Goal: Task Accomplishment & Management: Manage account settings

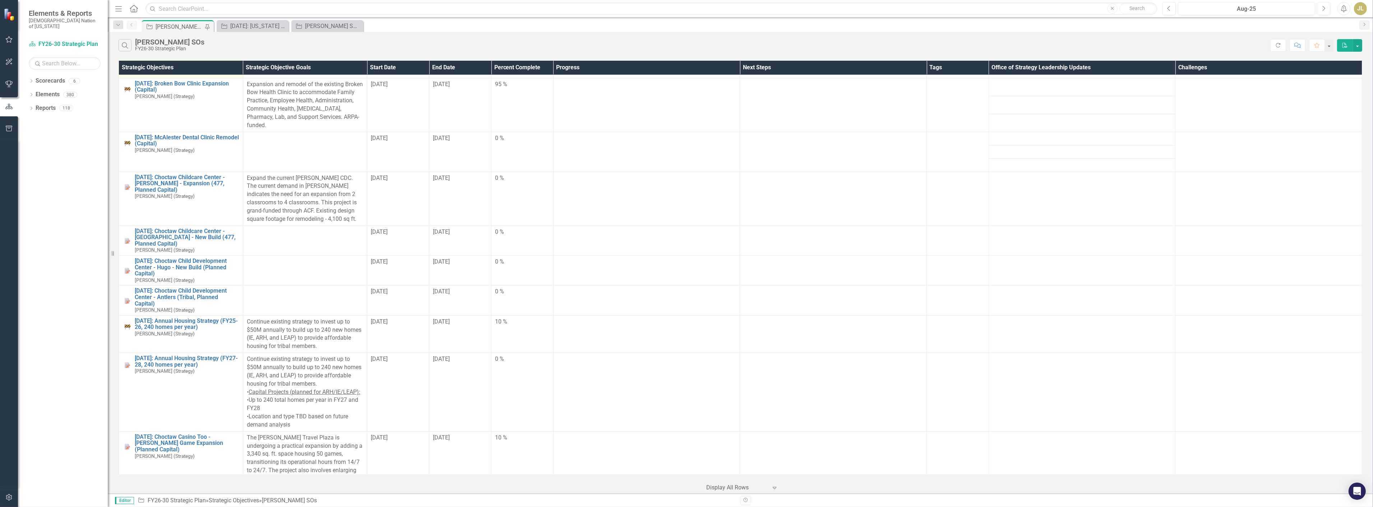
scroll to position [399, 0]
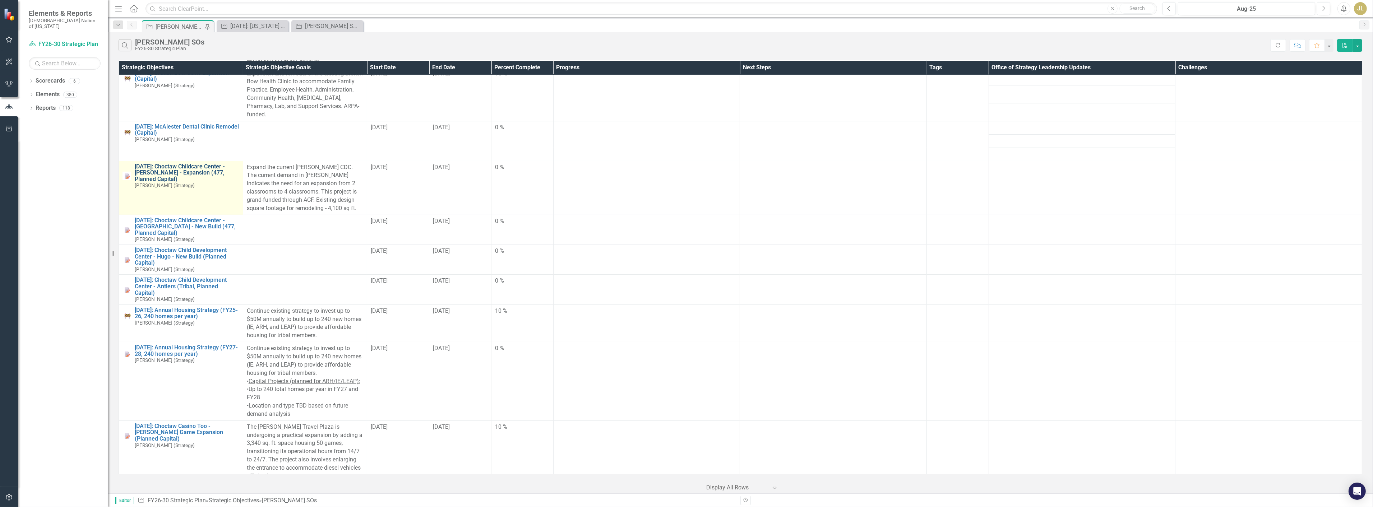
click at [189, 170] on link "[DATE]: Choctaw Childcare Center - [PERSON_NAME] - Expansion (477, Planned Capi…" at bounding box center [187, 172] width 105 height 19
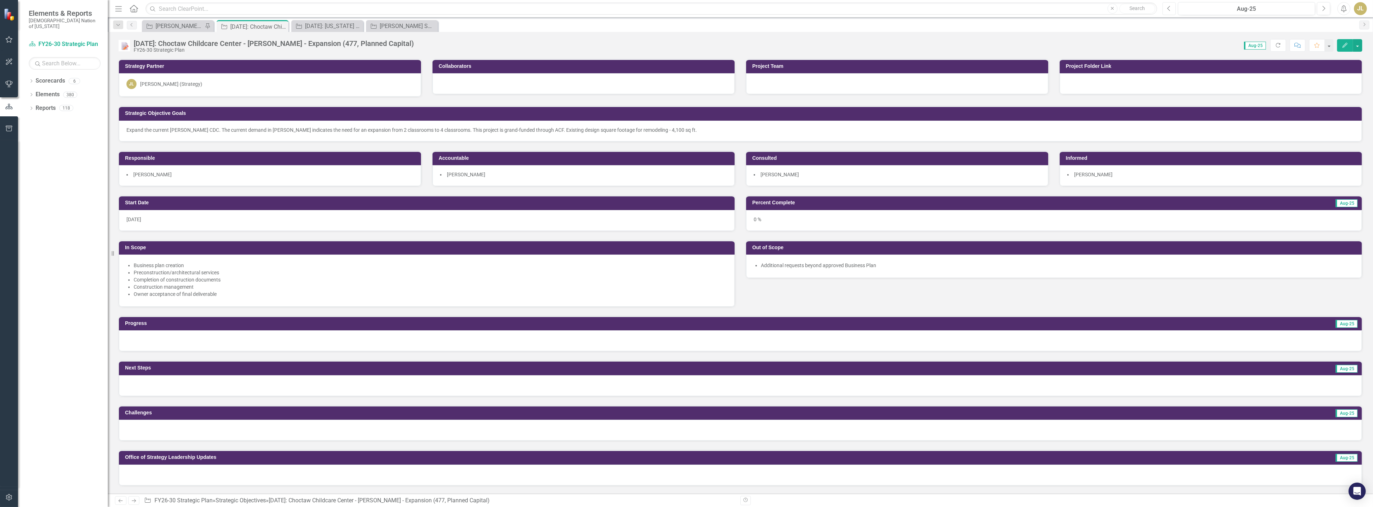
click at [1168, 13] on button "Previous" at bounding box center [1169, 8] width 13 height 13
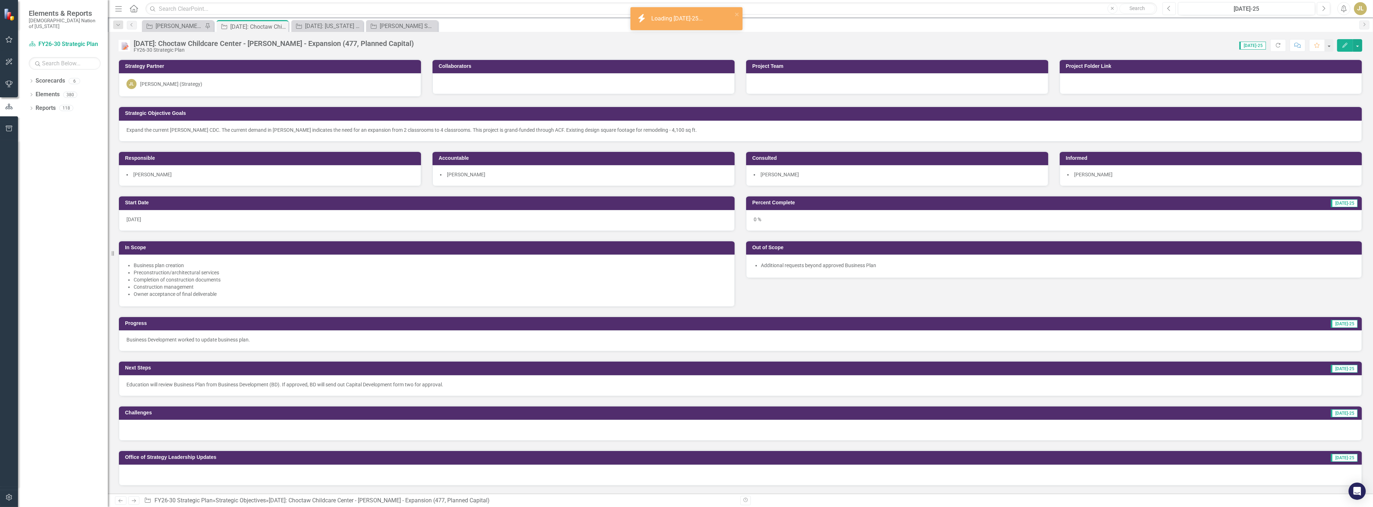
scroll to position [40, 0]
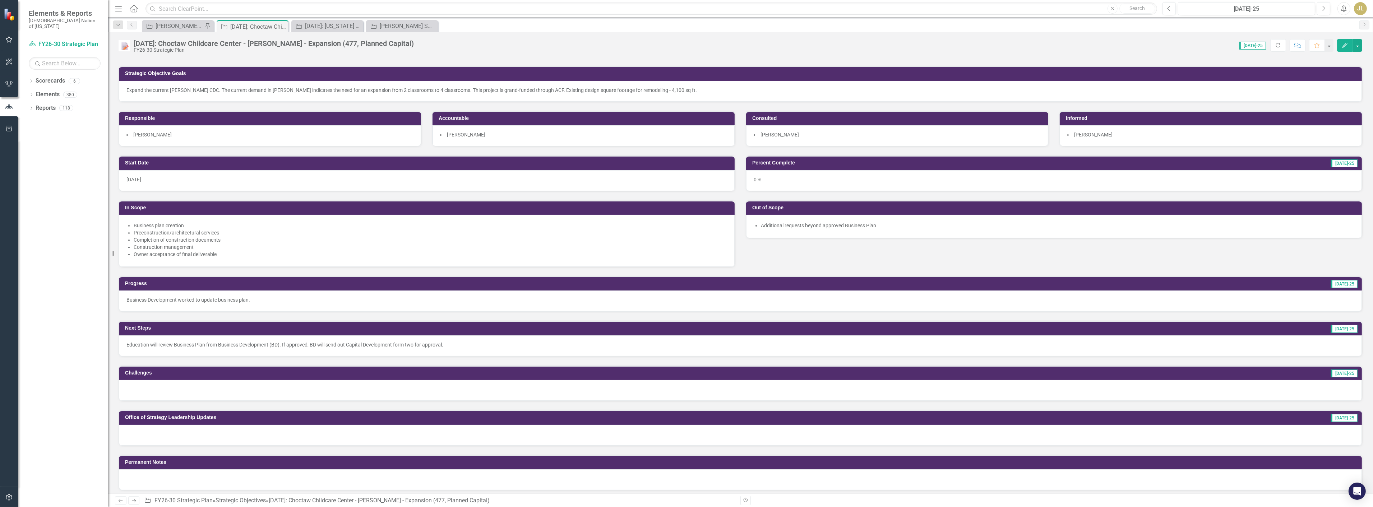
click at [260, 341] on p "Education will review Business Plan from Business Development (BD). If approved…" at bounding box center [740, 344] width 1228 height 7
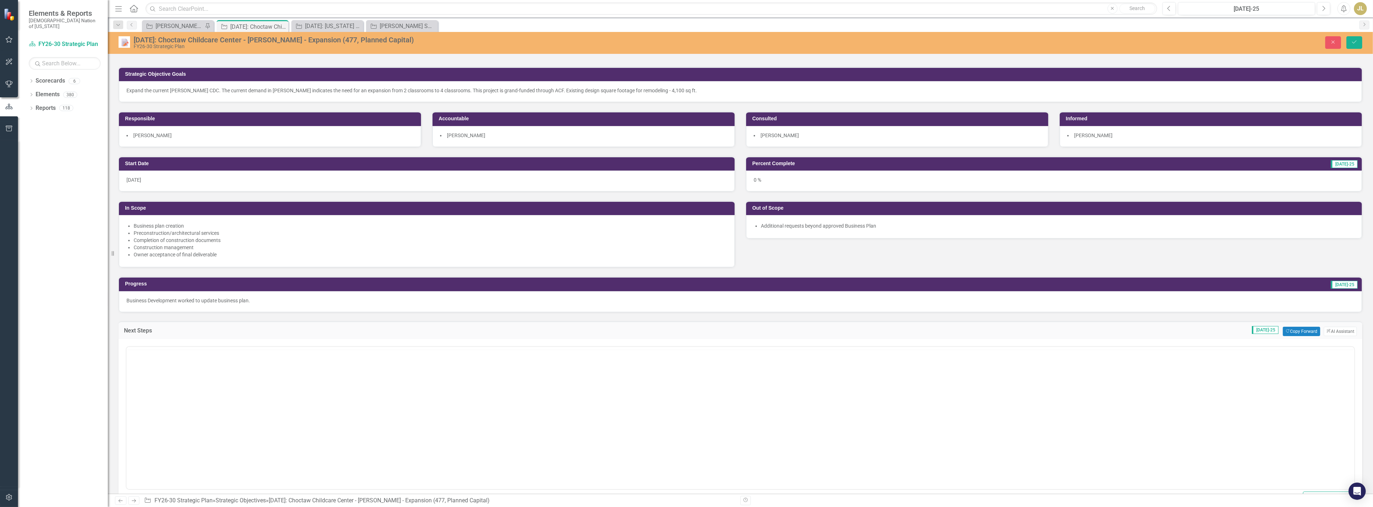
scroll to position [0, 0]
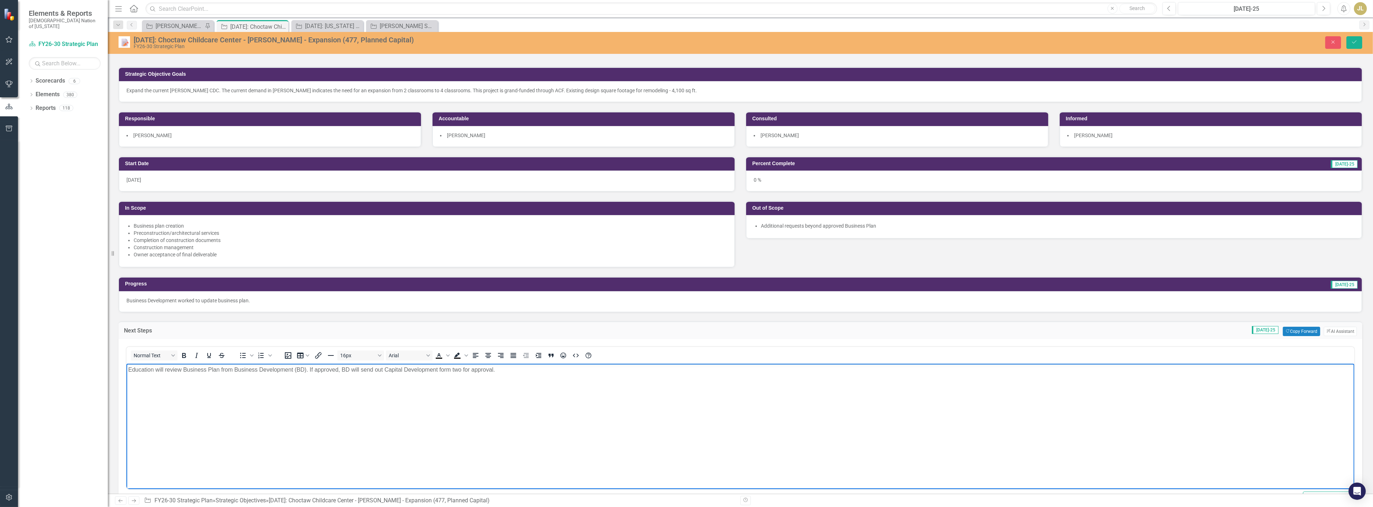
click at [311, 372] on p "Education will review Business Plan from Business Development (BD). If approved…" at bounding box center [740, 369] width 1224 height 9
copy p "Education will review Business Plan from Business Development (BD). If approved…"
click at [1357, 42] on icon "Save" at bounding box center [1354, 42] width 6 height 5
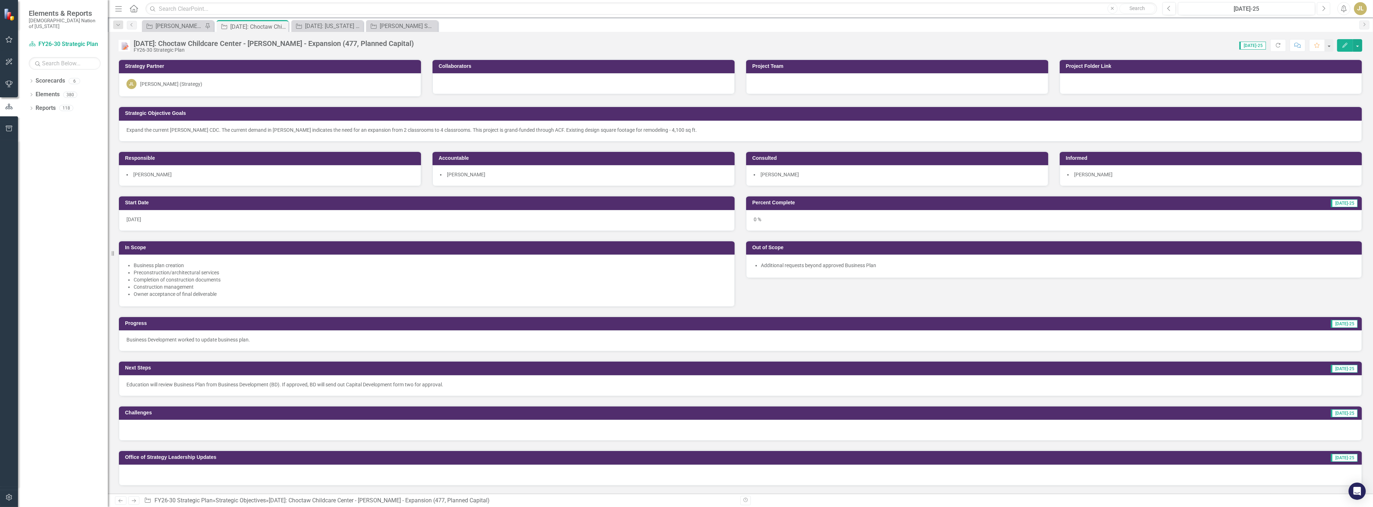
click at [1322, 10] on icon "Next" at bounding box center [1324, 8] width 4 height 6
click at [190, 343] on div at bounding box center [740, 341] width 1243 height 21
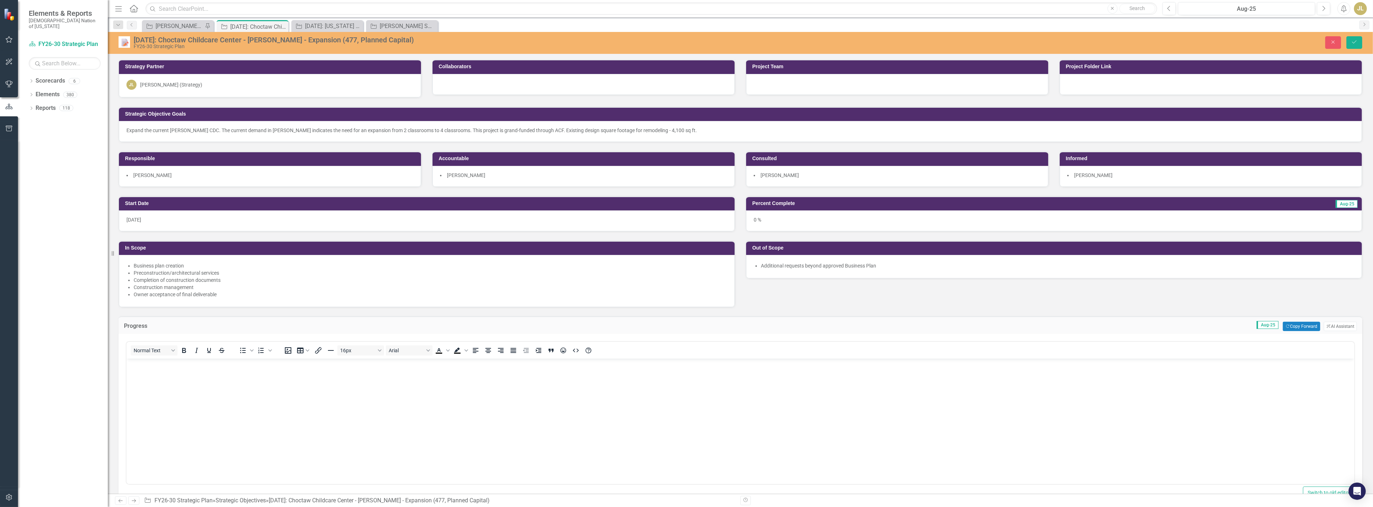
click at [175, 373] on body "Rich Text Area. Press ALT-0 for help." at bounding box center [740, 413] width 1228 height 108
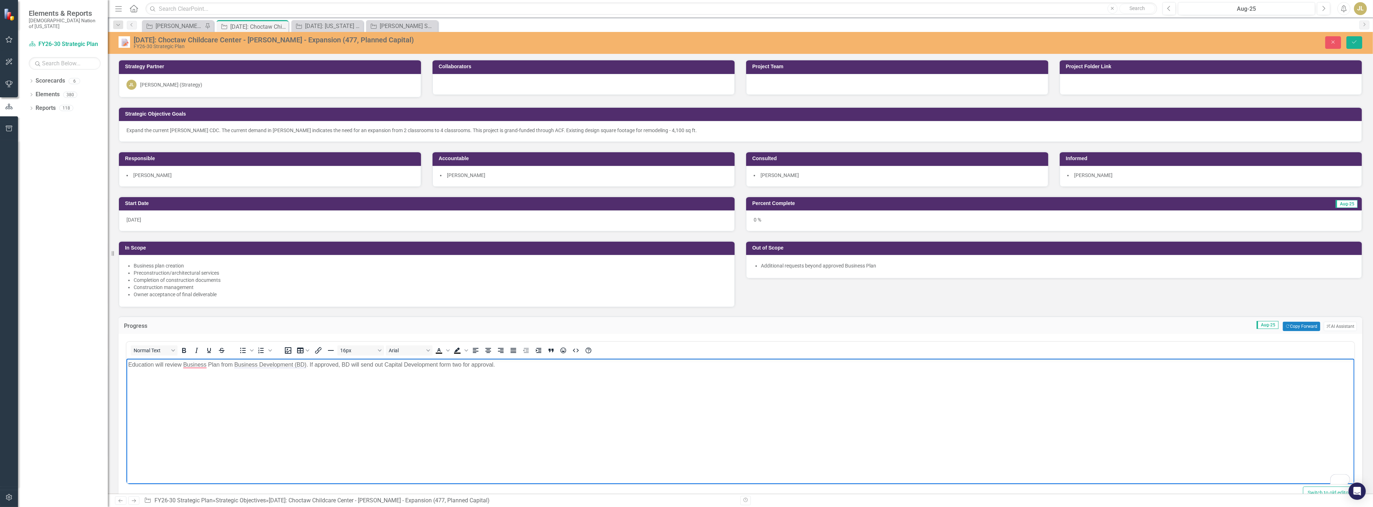
click at [160, 363] on p "Education will review Business Plan from Business Development (BD). If approved…" at bounding box center [740, 365] width 1224 height 9
click at [410, 375] on body "Education continued reviewing Business Plan from Business Development (BD). If …" at bounding box center [740, 413] width 1228 height 108
drag, startPoint x: 333, startPoint y: 365, endPoint x: 520, endPoint y: 364, distance: 186.8
click at [520, 364] on p "Education continued reviewing Business Plan from Business Development (BD). If …" at bounding box center [740, 365] width 1224 height 9
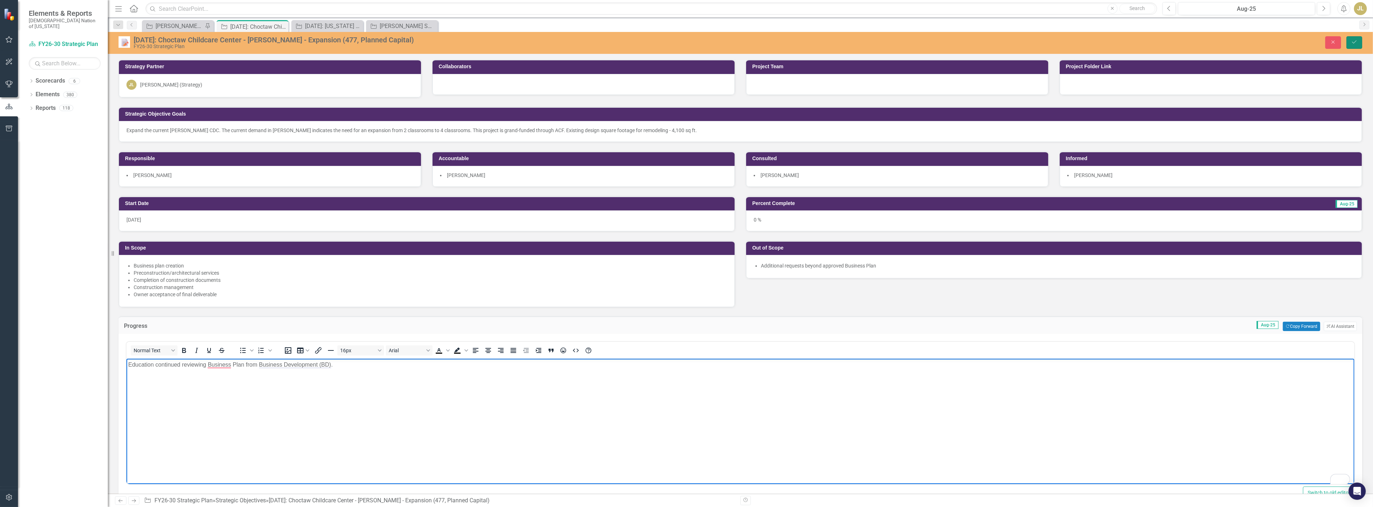
click at [1350, 41] on button "Save" at bounding box center [1355, 42] width 16 height 13
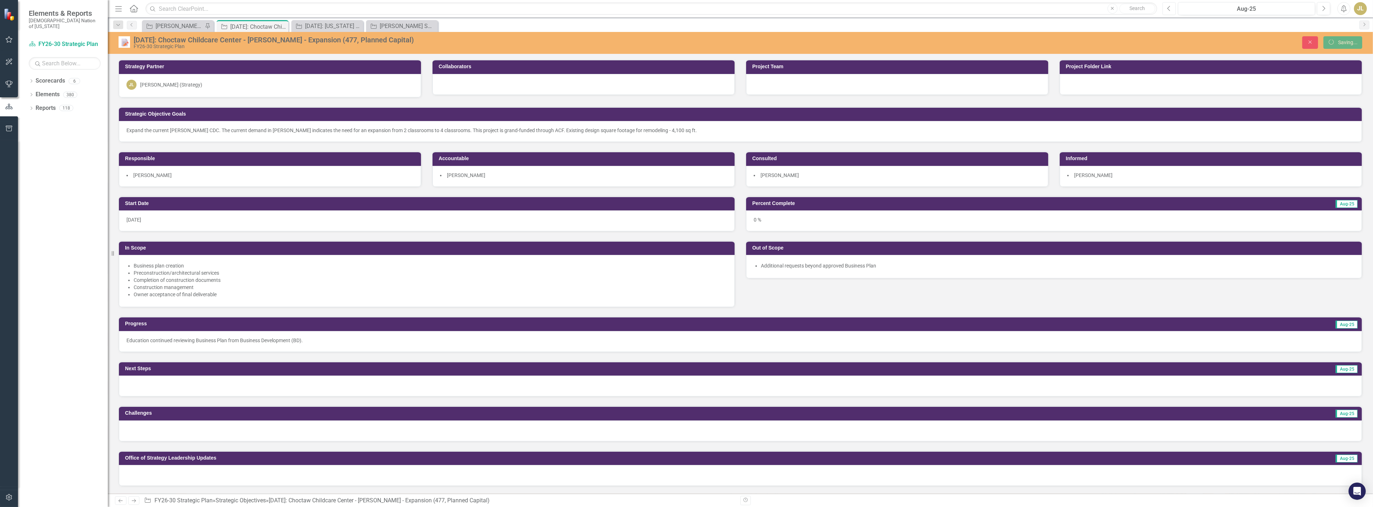
click at [1163, 11] on button "Previous" at bounding box center [1169, 8] width 13 height 13
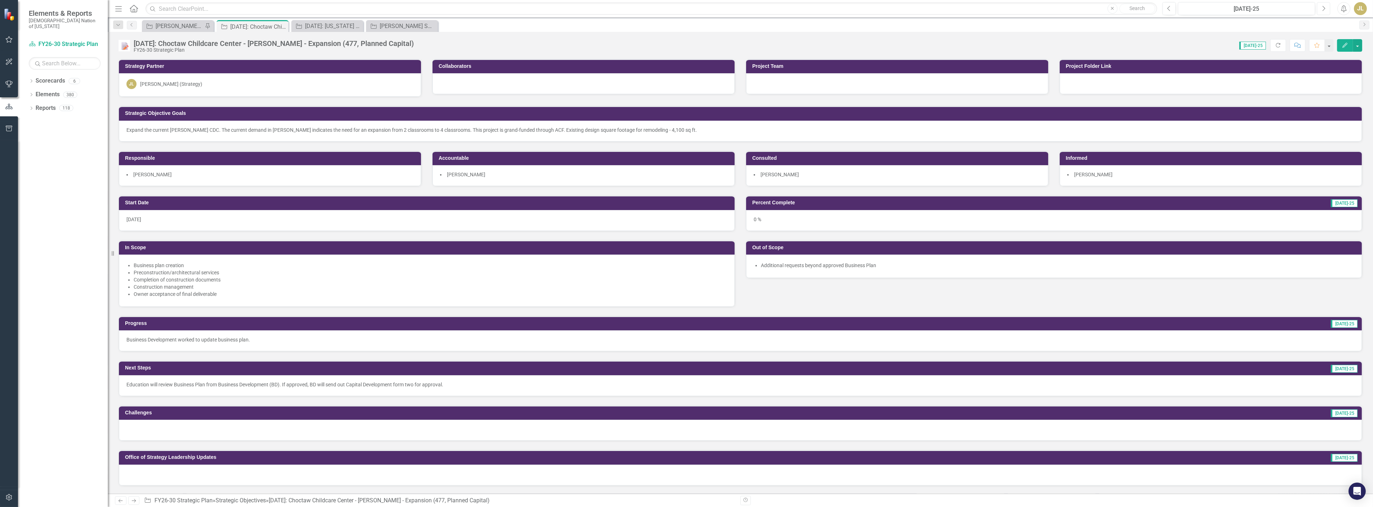
click at [1322, 9] on icon "Next" at bounding box center [1324, 8] width 4 height 6
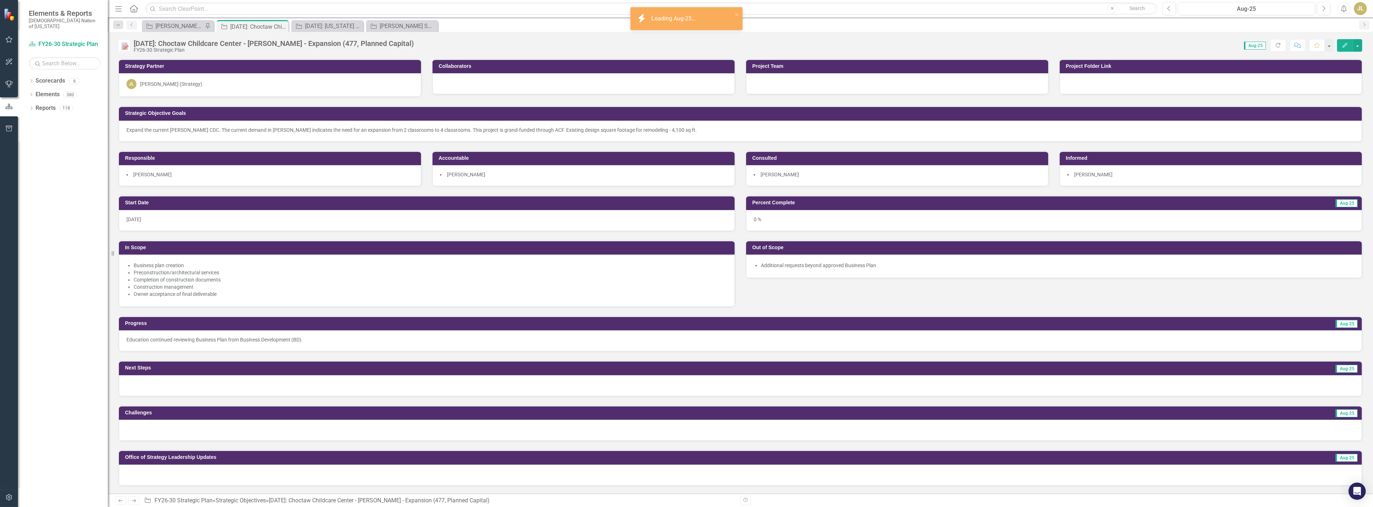
click at [187, 388] on div at bounding box center [740, 385] width 1243 height 21
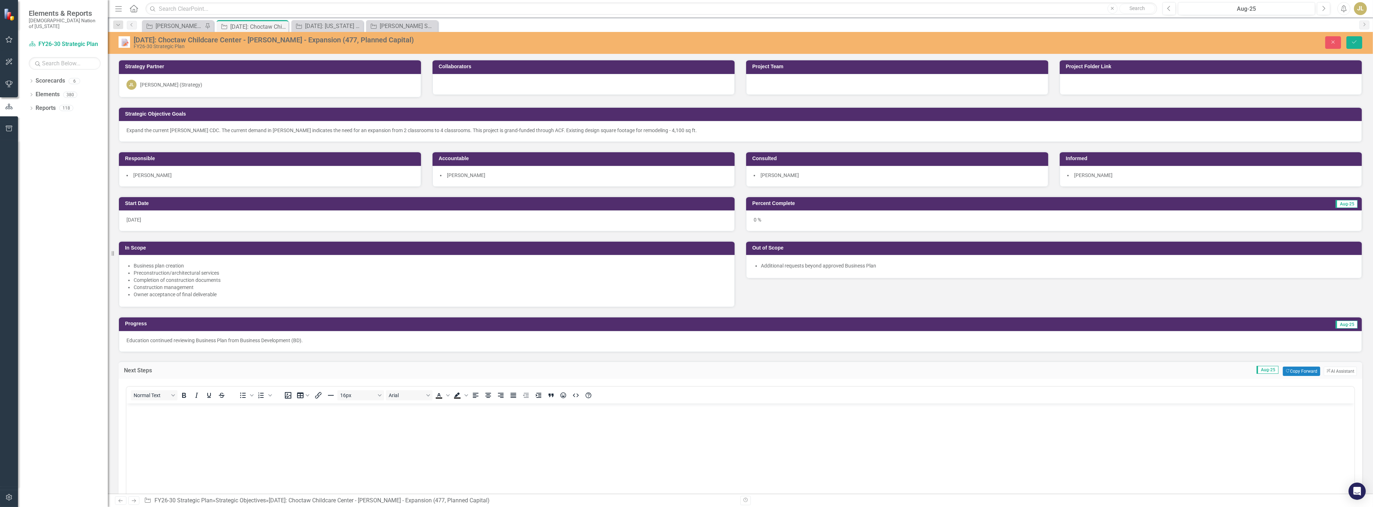
click at [173, 436] on body "Rich Text Area. Press ALT-0 for help." at bounding box center [740, 457] width 1228 height 108
click at [1353, 37] on button "Save" at bounding box center [1355, 42] width 16 height 13
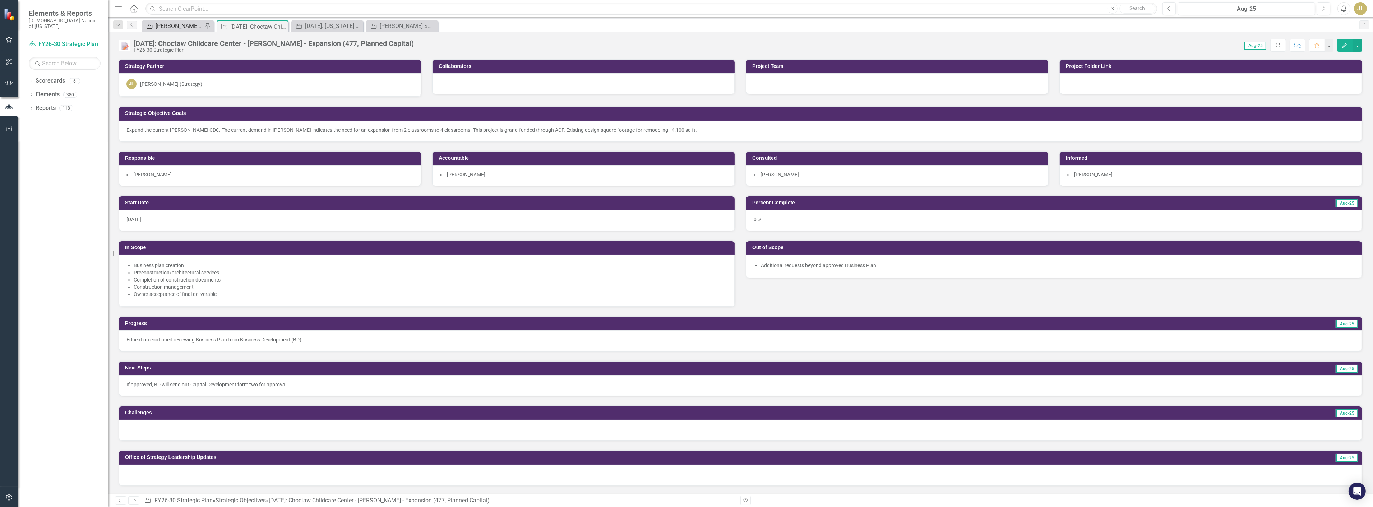
click at [183, 23] on div "[PERSON_NAME] SOs" at bounding box center [179, 26] width 47 height 9
click at [331, 20] on div "Strategic Objective 4.3.30: Choctaw Childcare Center - Stigler - Expansion (477…" at bounding box center [327, 26] width 72 height 12
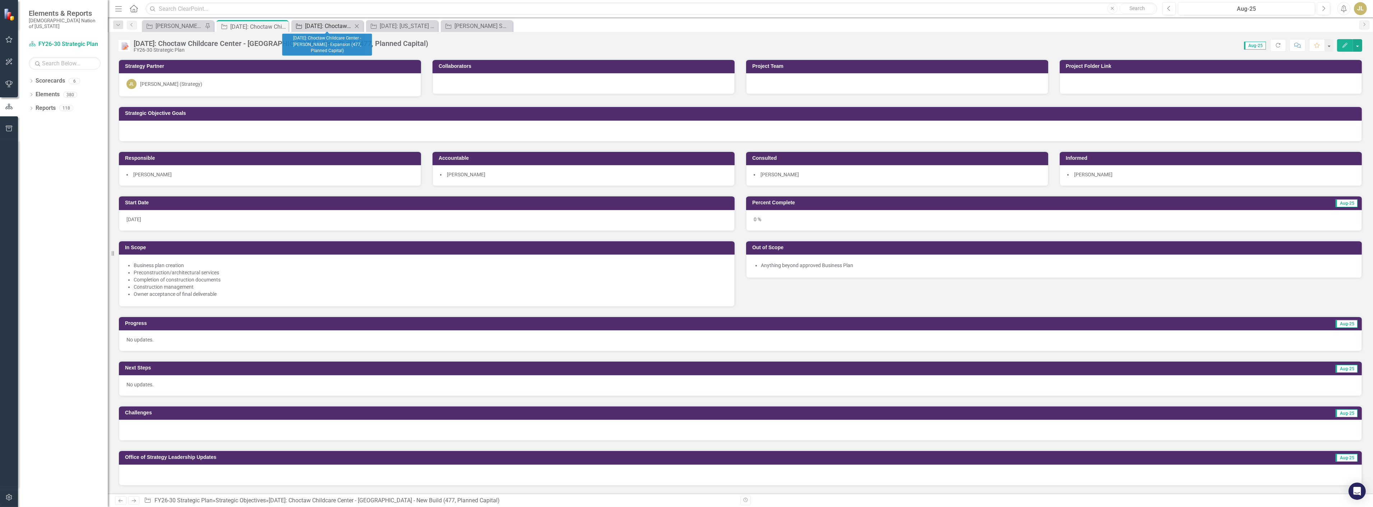
click at [333, 24] on div "[DATE]: Choctaw Childcare Center - [PERSON_NAME] - Expansion (477, Planned Capi…" at bounding box center [328, 26] width 47 height 9
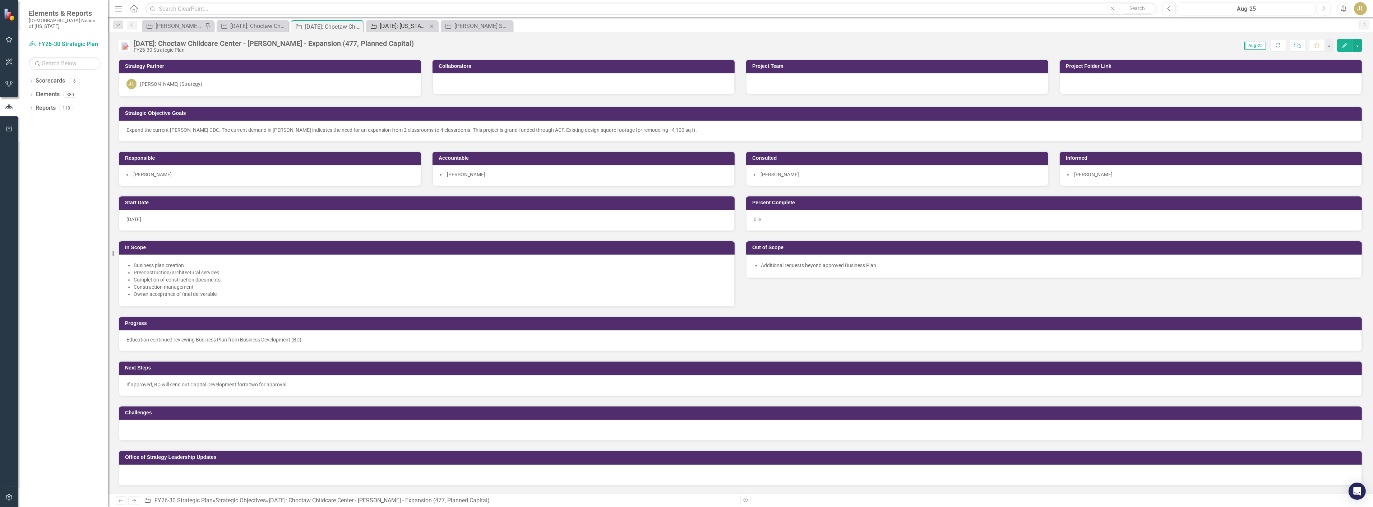
click at [396, 23] on div "[DATE]: [US_STATE] - State, Local, and County Action" at bounding box center [403, 26] width 47 height 9
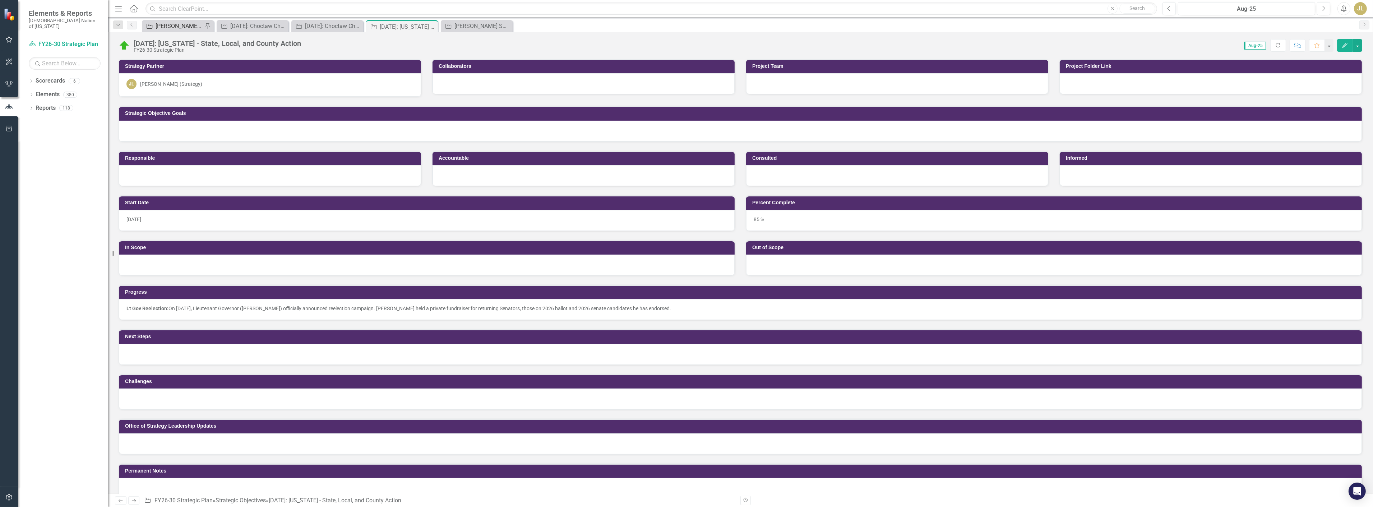
click at [177, 23] on div "[PERSON_NAME] SOs" at bounding box center [179, 26] width 47 height 9
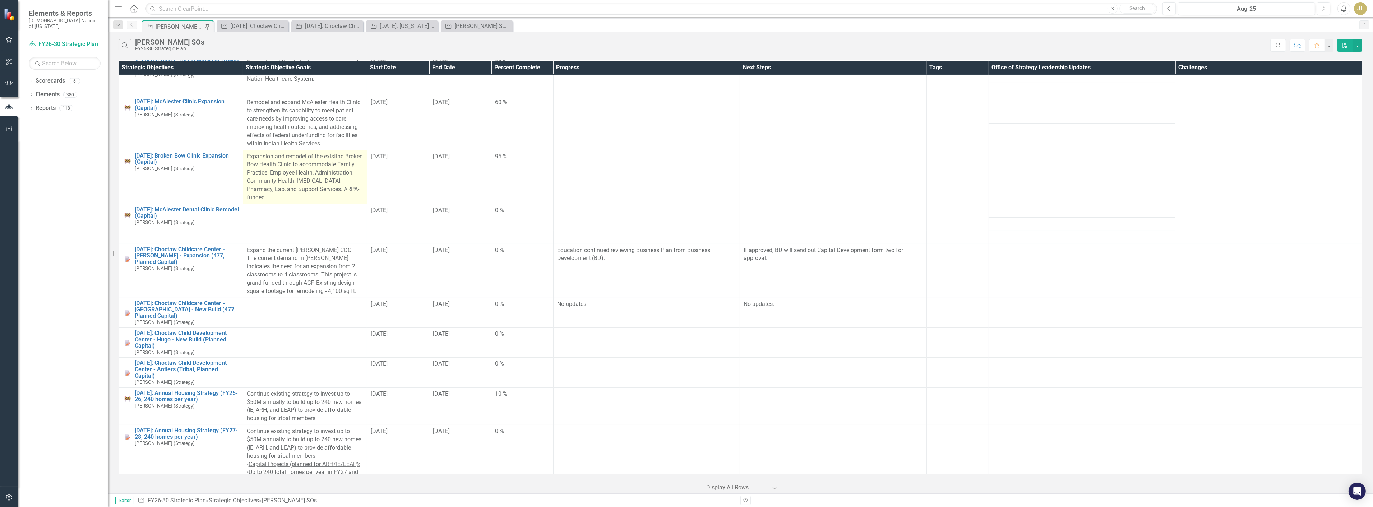
scroll to position [319, 0]
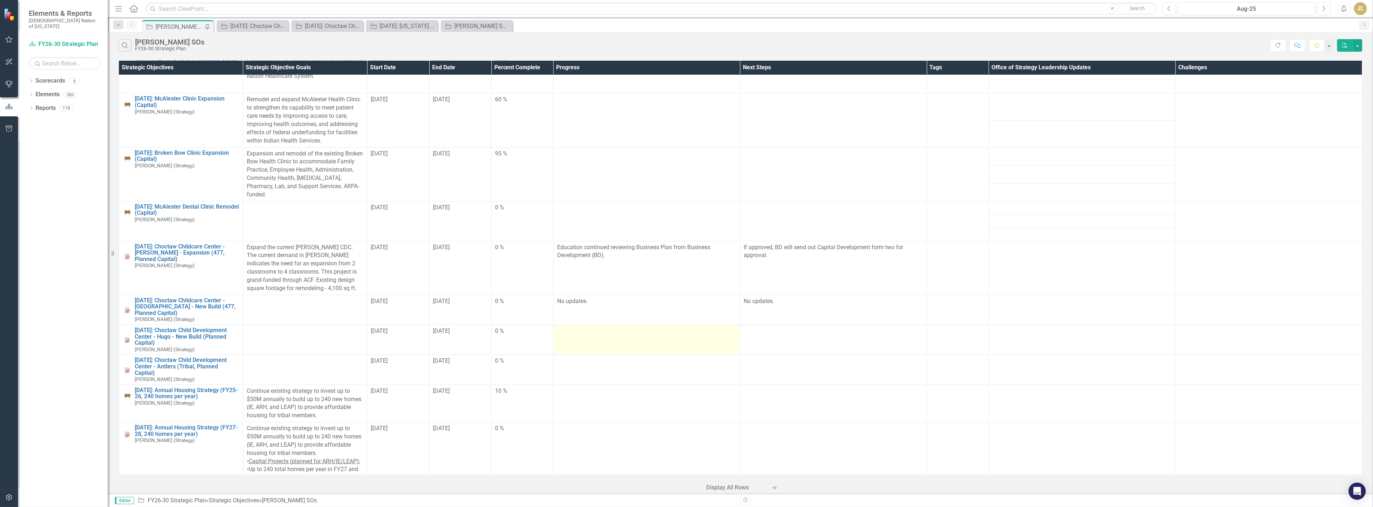
click at [597, 331] on div at bounding box center [646, 331] width 179 height 9
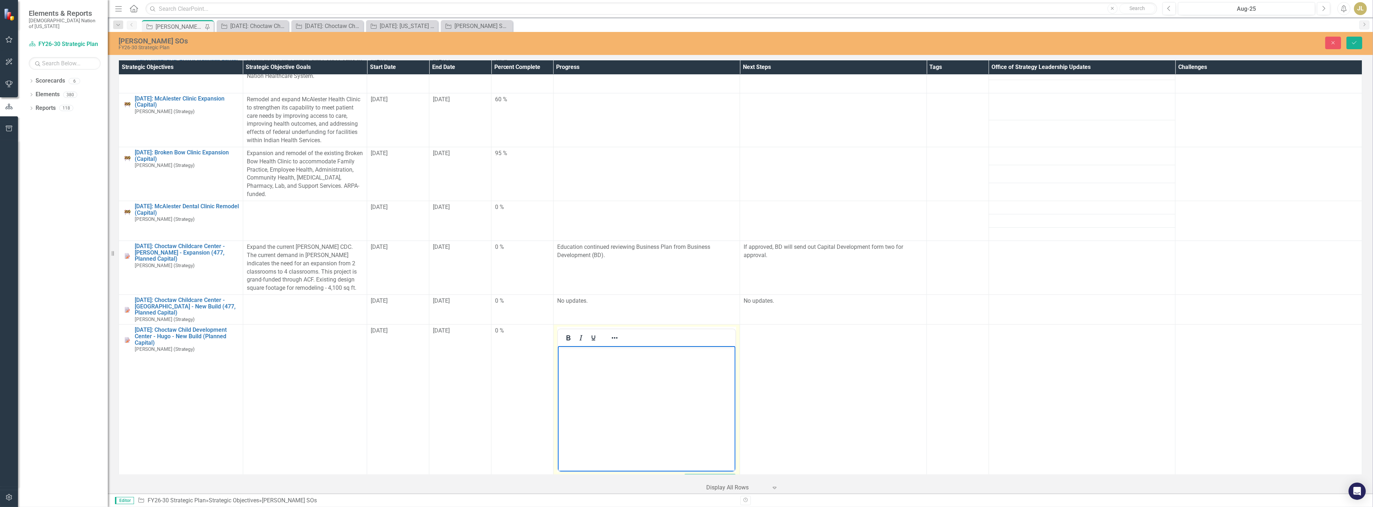
scroll to position [0, 0]
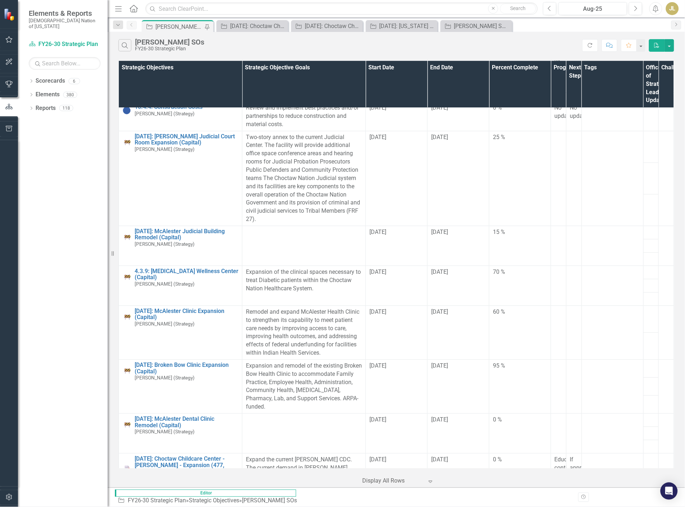
scroll to position [559, 0]
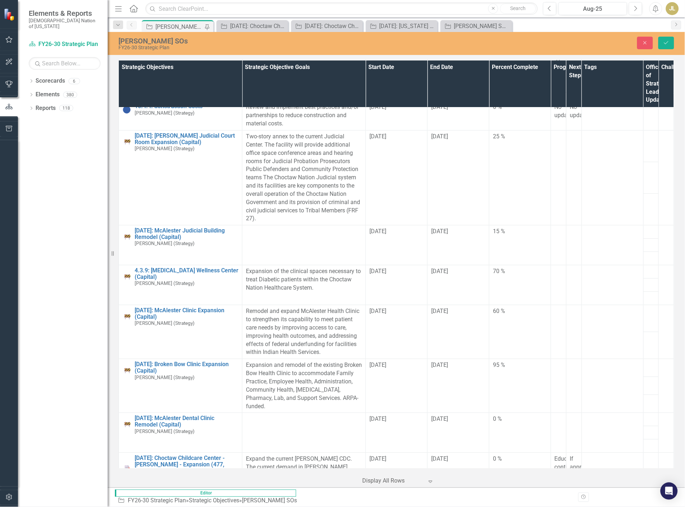
scroll to position [0, 0]
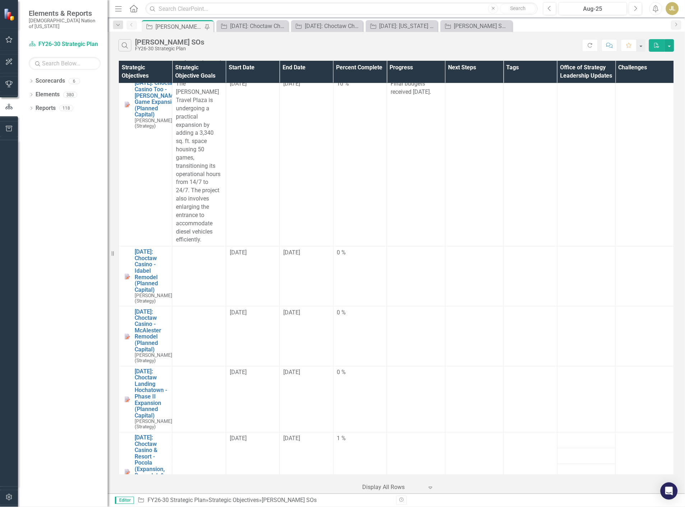
scroll to position [1676, 0]
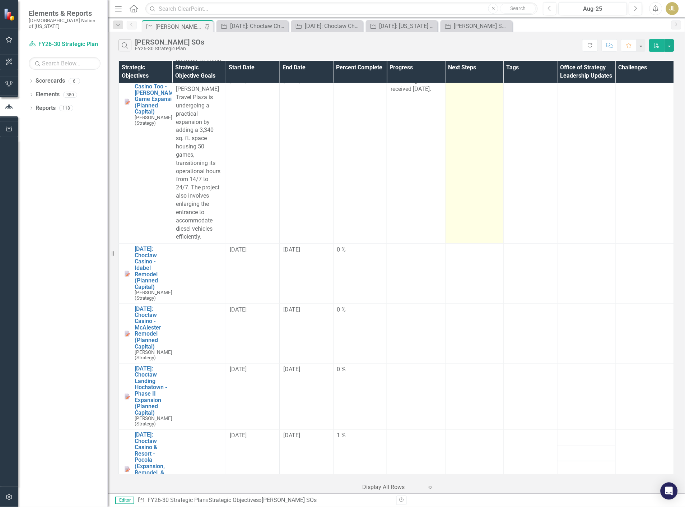
click at [482, 196] on td at bounding box center [474, 159] width 59 height 169
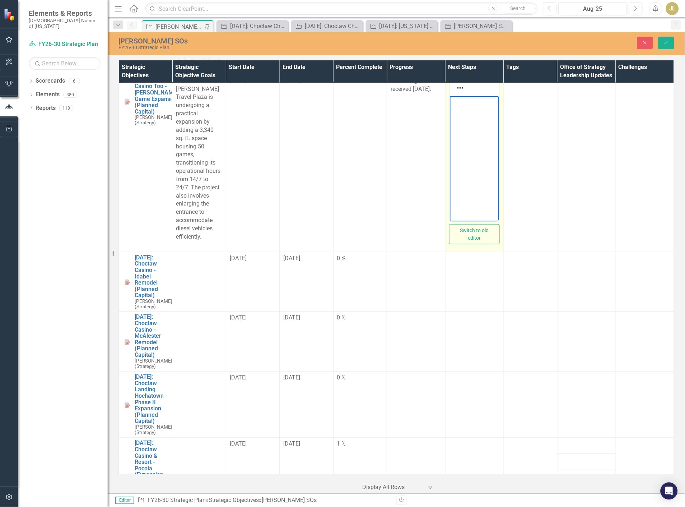
scroll to position [0, 0]
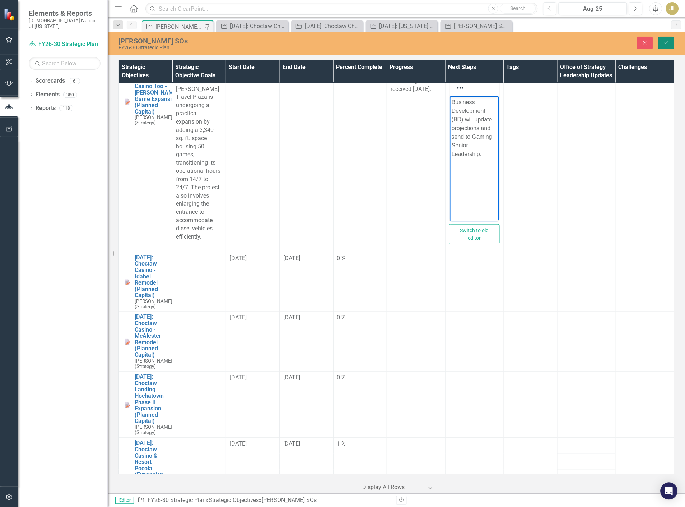
click at [668, 43] on icon "Save" at bounding box center [667, 42] width 6 height 5
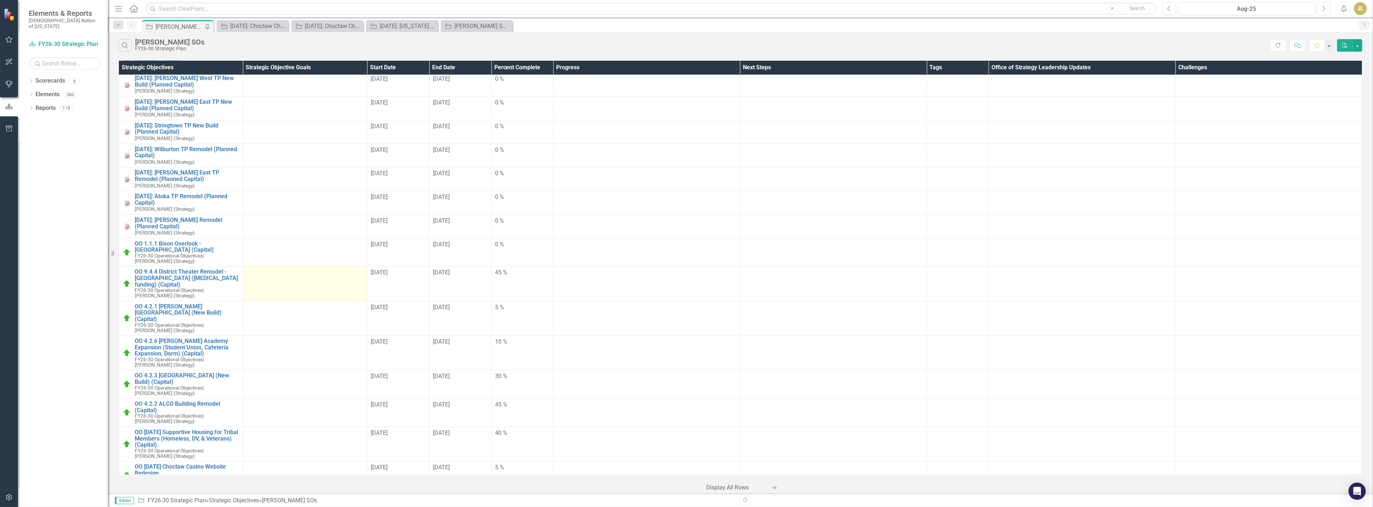
scroll to position [1357, 0]
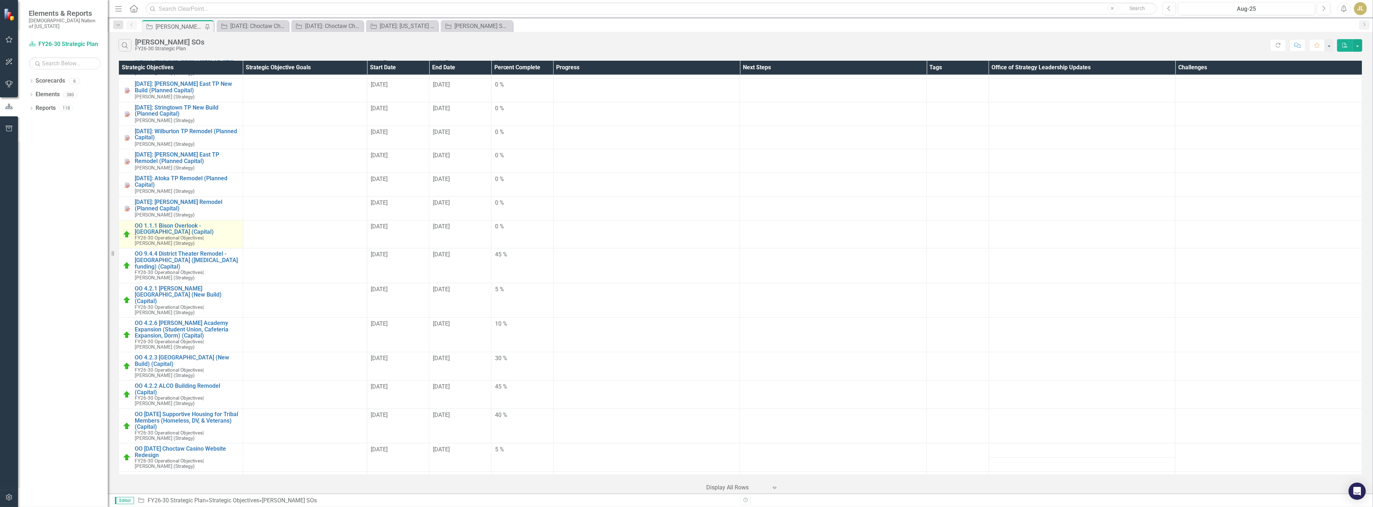
click at [171, 235] on span "FY26-30 Operational Objectives" at bounding box center [169, 238] width 68 height 6
click at [170, 223] on link "OO 1.1.1 Bison Overlook - [GEOGRAPHIC_DATA] (Capital)" at bounding box center [187, 229] width 105 height 13
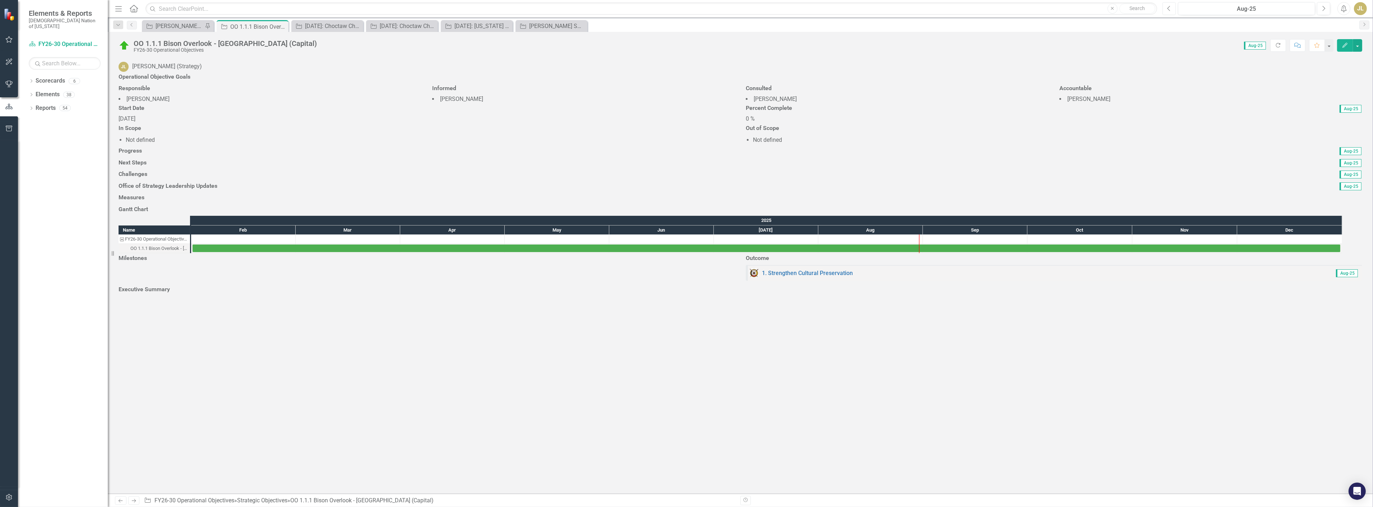
click at [685, 6] on button "Previous" at bounding box center [1169, 8] width 13 height 13
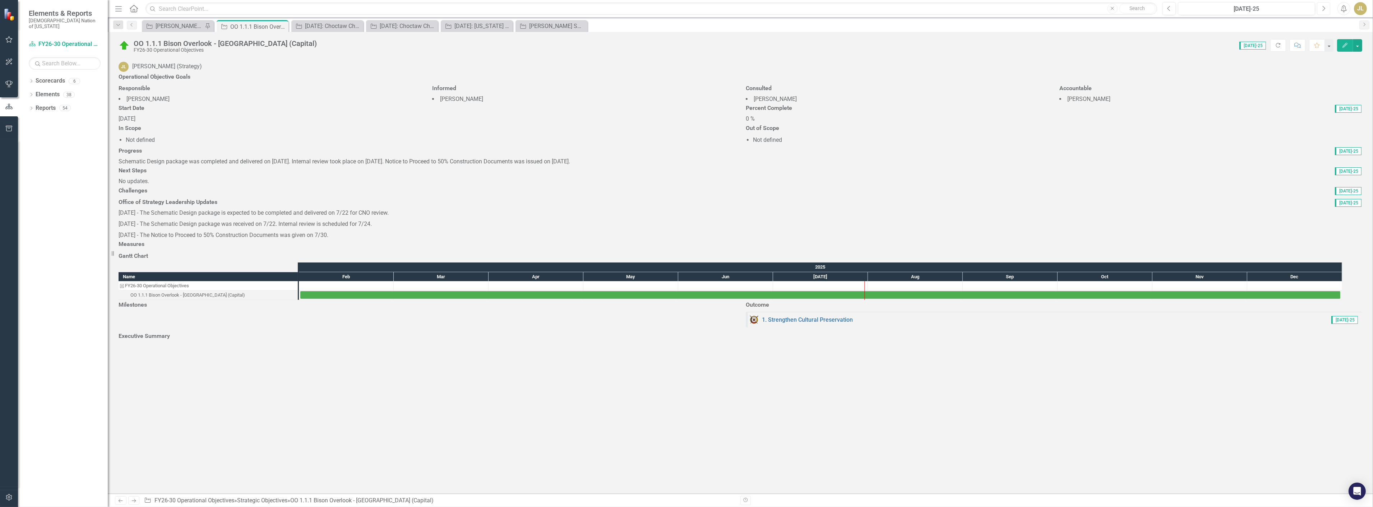
click at [685, 11] on button "Next" at bounding box center [1323, 8] width 13 height 13
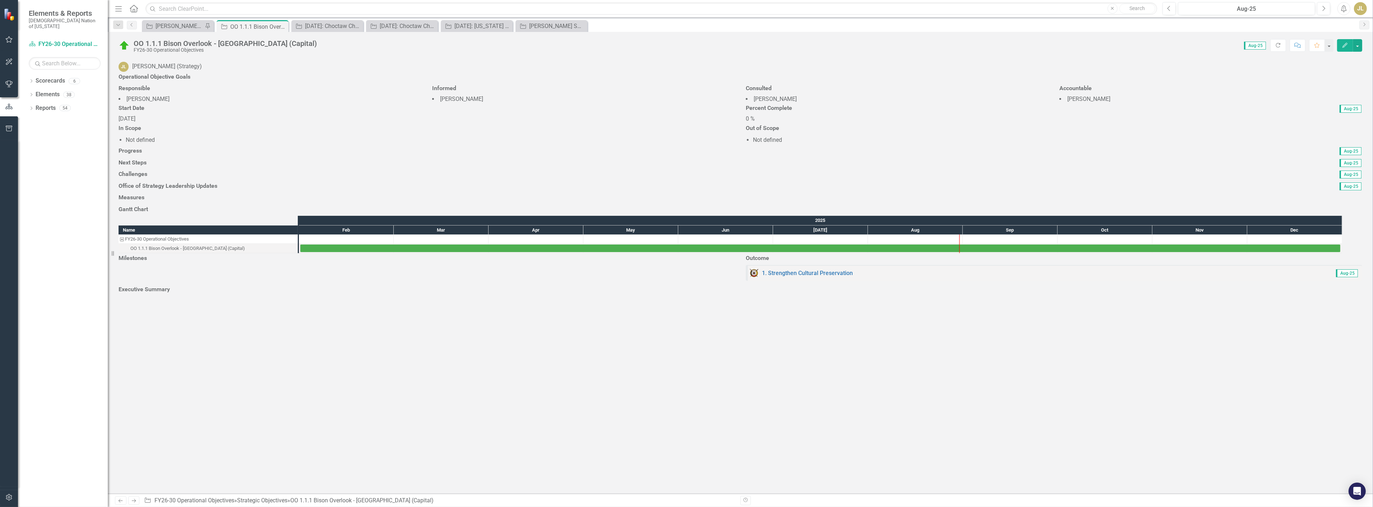
click at [213, 158] on div at bounding box center [741, 158] width 1244 height 0
